Goal: Contribute content: Add original content to the website for others to see

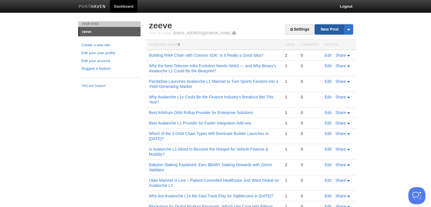
click at [333, 25] on link "New Post" at bounding box center [334, 29] width 38 height 10
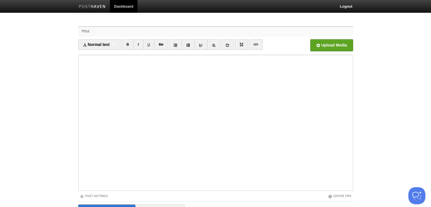
click at [164, 29] on input "Title" at bounding box center [227, 31] width 252 height 9
paste input "Could Staking as a Service Be a Bridge Between Institutions and DeFi?"
type input "Could Staking as a Service Be a Bridge Between Institutions and DeFi?"
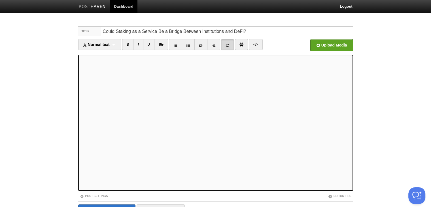
click at [228, 45] on icon at bounding box center [228, 45] width 4 height 4
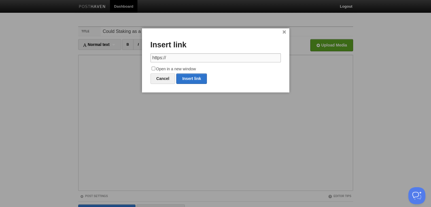
drag, startPoint x: 170, startPoint y: 60, endPoint x: 145, endPoint y: 60, distance: 25.0
click at [145, 60] on div "× Insert link https:// Open in a new window Cancel Insert link" at bounding box center [215, 60] width 147 height 64
paste input "[DOMAIN_NAME][URL]"
click at [198, 80] on link "Insert link" at bounding box center [191, 78] width 31 height 10
type input "https://"
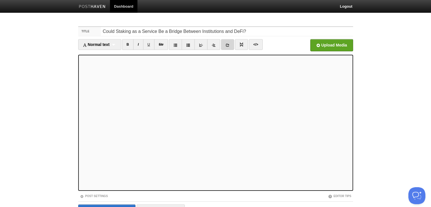
click at [232, 43] on link at bounding box center [227, 44] width 13 height 11
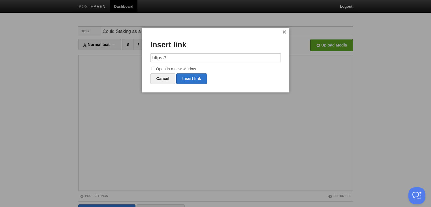
drag, startPoint x: 179, startPoint y: 56, endPoint x: 136, endPoint y: 55, distance: 42.6
click at [136, 55] on body "Dashboard Logout Your Sites zeeve Create a new site Edit your user profile Edit…" at bounding box center [215, 120] width 431 height 240
click at [185, 77] on link "Insert link" at bounding box center [191, 78] width 31 height 10
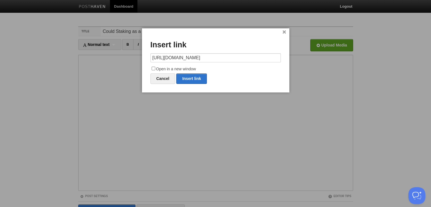
type input "https://"
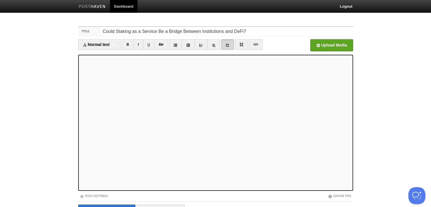
click at [225, 46] on link at bounding box center [227, 44] width 13 height 11
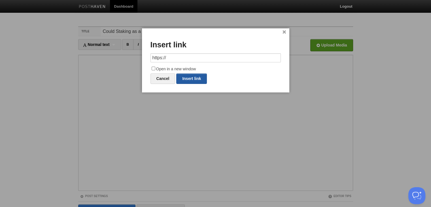
click at [194, 79] on link "Insert link" at bounding box center [191, 78] width 31 height 10
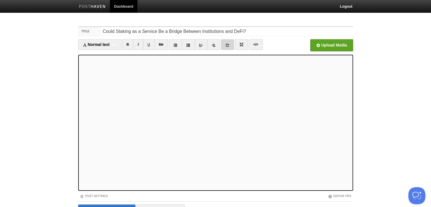
click at [231, 46] on link at bounding box center [227, 44] width 13 height 11
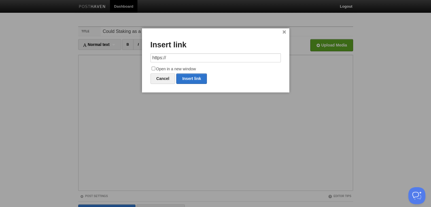
click at [176, 57] on input "https://" at bounding box center [216, 57] width 130 height 9
drag, startPoint x: 176, startPoint y: 57, endPoint x: 153, endPoint y: 55, distance: 22.5
click at [153, 55] on input "https://" at bounding box center [216, 57] width 130 height 9
click at [196, 74] on link "Insert link" at bounding box center [191, 78] width 31 height 10
type input "https://"
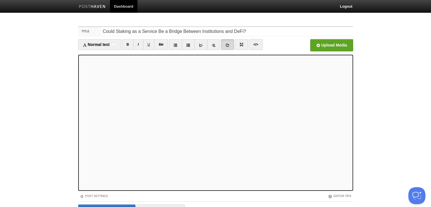
click at [228, 43] on link at bounding box center [227, 44] width 13 height 11
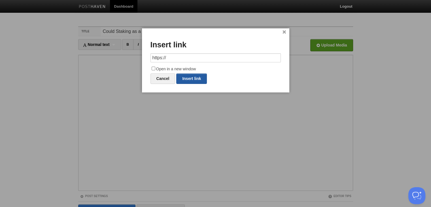
click at [199, 75] on link "Insert link" at bounding box center [191, 78] width 31 height 10
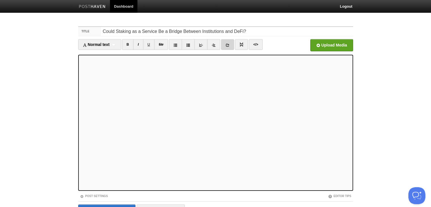
click at [233, 42] on link at bounding box center [227, 44] width 13 height 11
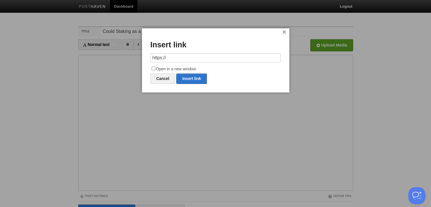
drag, startPoint x: 176, startPoint y: 56, endPoint x: 146, endPoint y: 56, distance: 29.5
click at [146, 56] on div "× Insert link https:// Open in a new window Cancel Insert link" at bounding box center [215, 60] width 147 height 64
click at [195, 79] on link "Insert link" at bounding box center [191, 78] width 31 height 10
type input "https://"
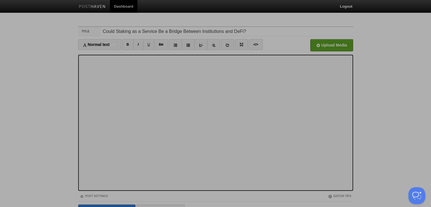
click at [210, 149] on div at bounding box center [215, 103] width 431 height 207
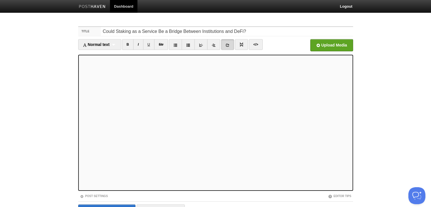
click at [227, 46] on icon at bounding box center [228, 45] width 4 height 4
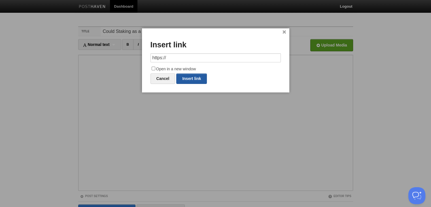
click at [197, 75] on link "Insert link" at bounding box center [191, 78] width 31 height 10
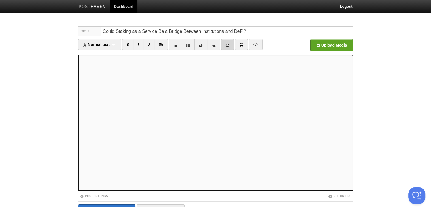
click at [228, 45] on icon at bounding box center [228, 45] width 4 height 4
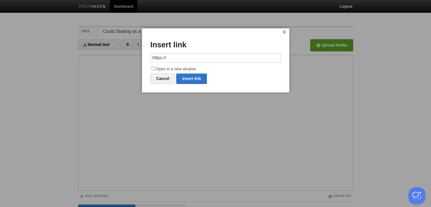
drag, startPoint x: 183, startPoint y: 59, endPoint x: 143, endPoint y: 63, distance: 40.4
click at [143, 62] on div "× Insert link https:// Open in a new window Cancel Insert link" at bounding box center [215, 60] width 147 height 64
click at [200, 79] on link "Insert link" at bounding box center [191, 78] width 31 height 10
type input "https://"
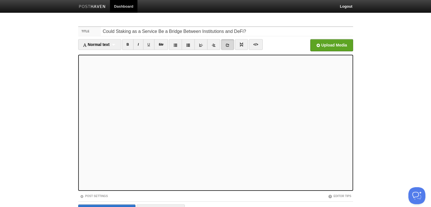
drag, startPoint x: 225, startPoint y: 44, endPoint x: 178, endPoint y: 93, distance: 68.4
click at [226, 44] on icon at bounding box center [228, 45] width 4 height 4
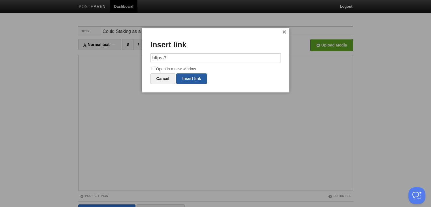
click at [181, 81] on link "Insert link" at bounding box center [191, 78] width 31 height 10
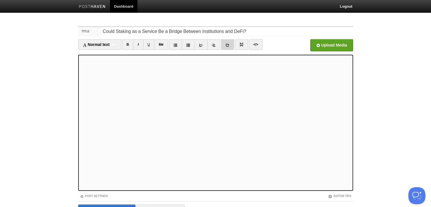
click at [232, 46] on link at bounding box center [227, 44] width 13 height 11
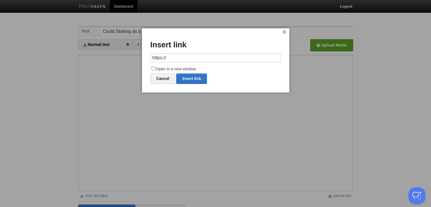
drag, startPoint x: 178, startPoint y: 54, endPoint x: 137, endPoint y: 55, distance: 41.4
click at [137, 55] on body "Dashboard Logout Your Sites zeeve Create a new site Edit your user profile Edit…" at bounding box center [215, 120] width 431 height 240
click at [189, 77] on link "Insert link" at bounding box center [191, 78] width 31 height 10
type input "https://"
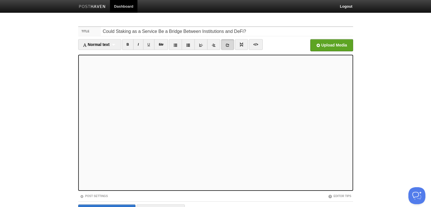
click at [226, 43] on icon at bounding box center [228, 45] width 4 height 4
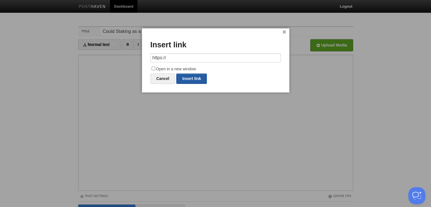
click at [187, 80] on link "Insert link" at bounding box center [191, 78] width 31 height 10
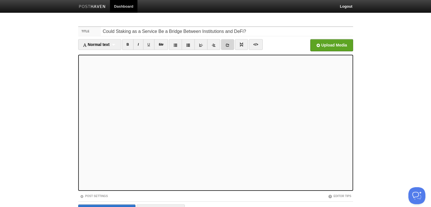
click at [226, 44] on icon at bounding box center [228, 45] width 4 height 4
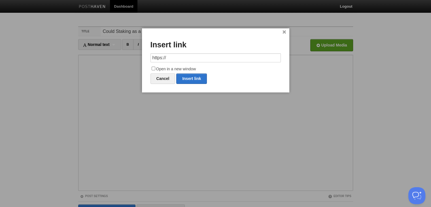
drag, startPoint x: 184, startPoint y: 61, endPoint x: 152, endPoint y: 62, distance: 31.8
click at [144, 61] on div "× Insert link https:// Open in a new window Cancel Insert link" at bounding box center [215, 60] width 147 height 64
click at [199, 79] on link "Insert link" at bounding box center [191, 78] width 31 height 10
type input "https://"
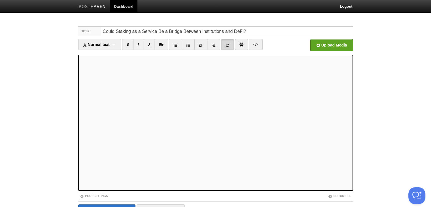
click at [232, 42] on link at bounding box center [227, 44] width 13 height 11
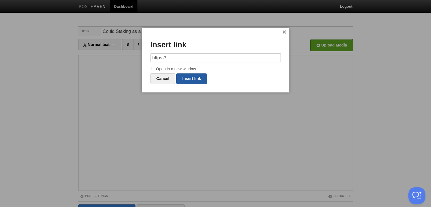
click at [197, 75] on link "Insert link" at bounding box center [191, 78] width 31 height 10
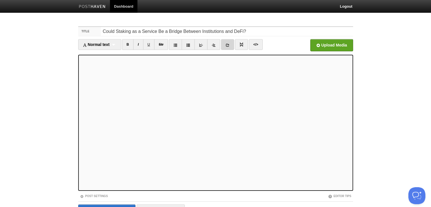
click at [231, 40] on link at bounding box center [227, 44] width 13 height 11
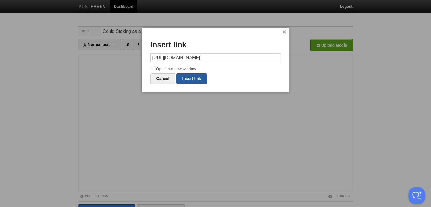
click at [187, 75] on link "Insert link" at bounding box center [191, 78] width 31 height 10
type input "https://"
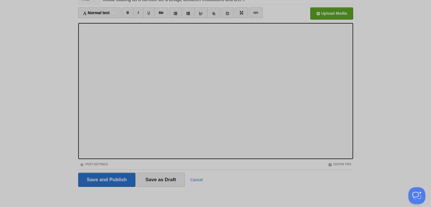
scroll to position [32, 0]
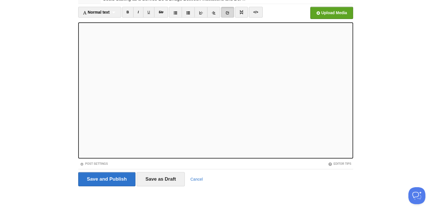
click at [228, 12] on icon at bounding box center [228, 13] width 4 height 4
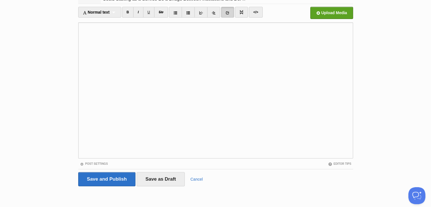
scroll to position [0, 0]
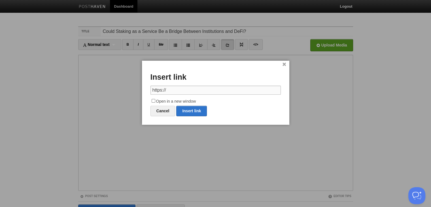
drag, startPoint x: 174, startPoint y: 91, endPoint x: 141, endPoint y: 91, distance: 33.2
click at [141, 91] on body "Dashboard Logout Your Sites zeeve Create a new site Edit your user profile Edit…" at bounding box center [215, 120] width 431 height 240
paste input "[DOMAIN_NAME][URL]"
click at [191, 108] on link "Insert link" at bounding box center [191, 111] width 31 height 10
type input "https://"
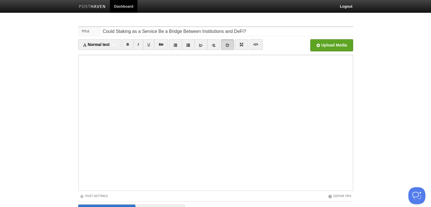
click at [225, 47] on link at bounding box center [227, 44] width 13 height 11
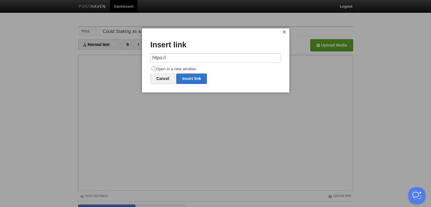
drag, startPoint x: 178, startPoint y: 60, endPoint x: 157, endPoint y: 60, distance: 21.0
click at [157, 60] on input "https://" at bounding box center [216, 57] width 130 height 9
click at [160, 57] on input "https://" at bounding box center [216, 57] width 130 height 9
drag, startPoint x: 191, startPoint y: 80, endPoint x: 206, endPoint y: 93, distance: 20.2
click at [191, 81] on link "Insert link" at bounding box center [191, 78] width 31 height 10
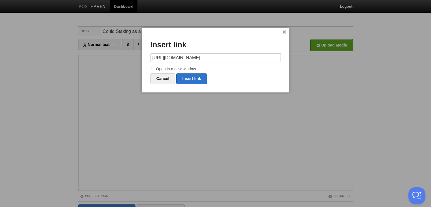
type input "https://"
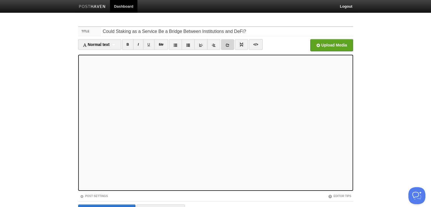
click at [225, 45] on link at bounding box center [227, 44] width 13 height 11
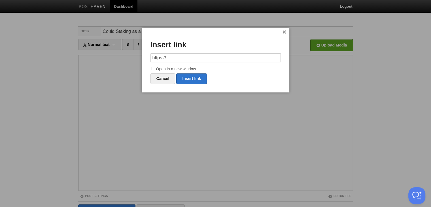
click at [180, 55] on input "https://" at bounding box center [216, 57] width 130 height 9
drag, startPoint x: 180, startPoint y: 55, endPoint x: 142, endPoint y: 55, distance: 37.7
click at [142, 55] on div "× Insert link https:// Open in a new window Cancel Insert link" at bounding box center [215, 60] width 147 height 64
type input "[URL][DOMAIN_NAME]"
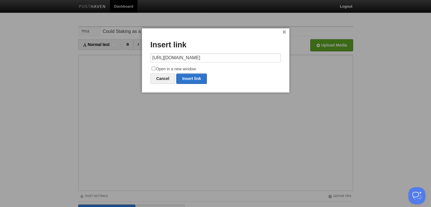
scroll to position [0, 0]
click at [193, 72] on label "Open in a new window" at bounding box center [216, 69] width 130 height 7
click at [155, 70] on input "Open in a new window" at bounding box center [154, 69] width 4 height 4
checkbox input "true"
click at [193, 73] on link "Insert link" at bounding box center [191, 78] width 31 height 10
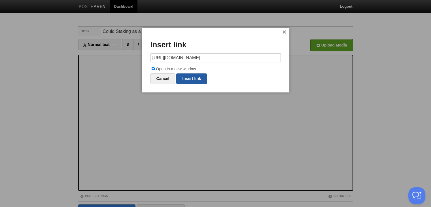
type input "https://"
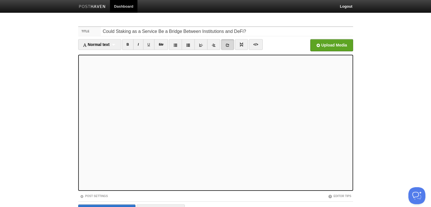
click at [226, 43] on icon at bounding box center [228, 45] width 4 height 4
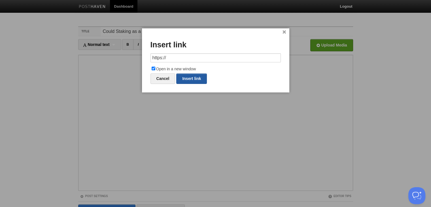
click at [187, 73] on link "Insert link" at bounding box center [191, 78] width 31 height 10
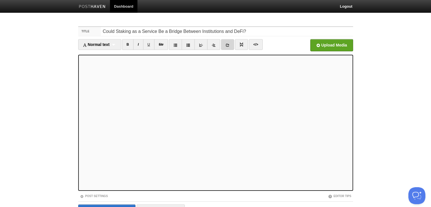
click at [231, 44] on link at bounding box center [227, 44] width 13 height 11
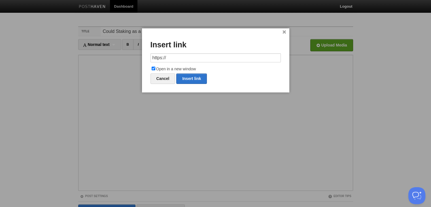
drag, startPoint x: 172, startPoint y: 56, endPoint x: 153, endPoint y: 56, distance: 18.1
click at [153, 56] on input "https://" at bounding box center [216, 57] width 130 height 9
click at [199, 80] on link "Insert link" at bounding box center [191, 78] width 31 height 10
type input "https://"
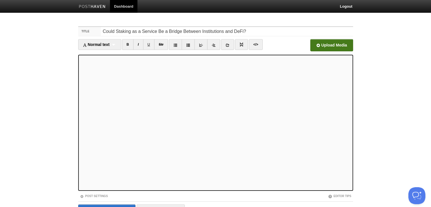
click at [339, 46] on input "file" at bounding box center [160, 46] width 429 height 29
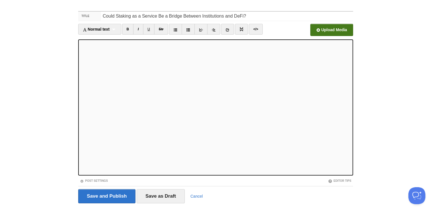
scroll to position [32, 0]
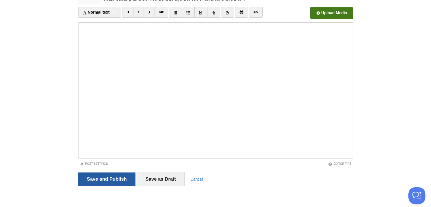
click at [117, 181] on input "Save and Publish" at bounding box center [107, 179] width 58 height 14
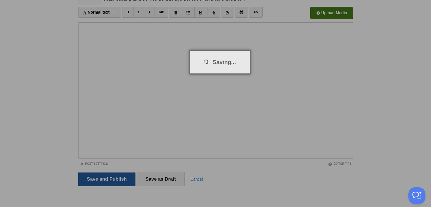
scroll to position [21, 0]
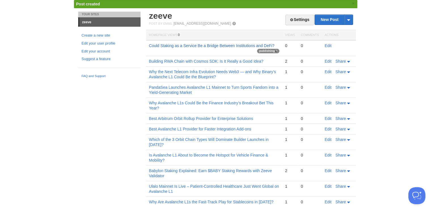
click at [226, 45] on link "Could Staking as a Service Be a Bridge Between Institutions and DeFi?" at bounding box center [212, 45] width 126 height 5
